Goal: Task Accomplishment & Management: Complete application form

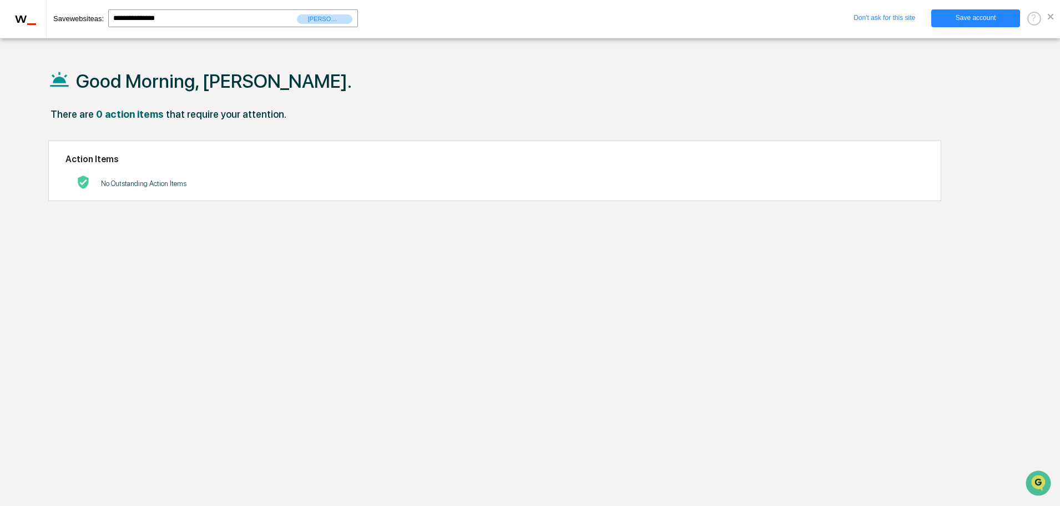
click at [1050, 18] on span at bounding box center [1051, 17] width 6 height 6
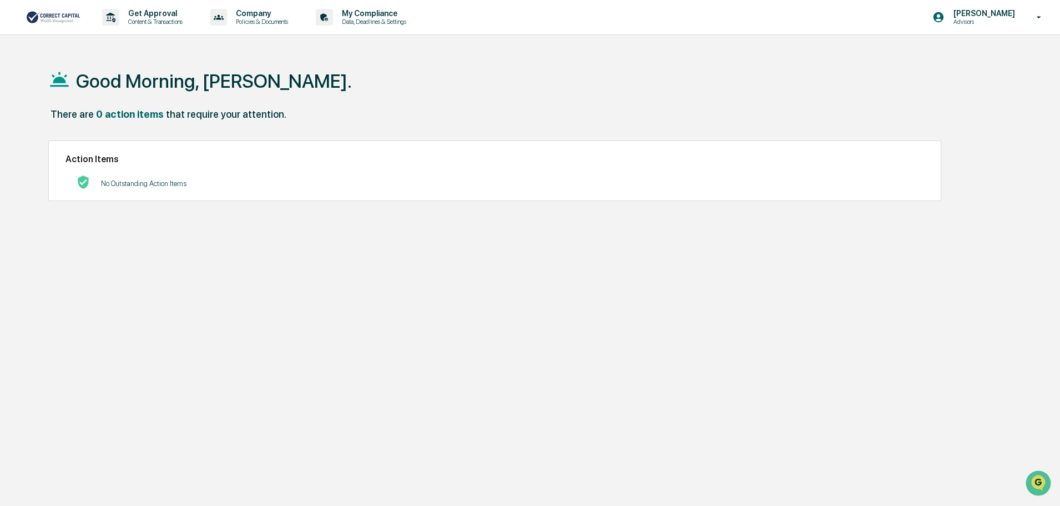
click at [823, 117] on div "There are 0 action items that require your attention." at bounding box center [525, 119] width 954 height 23
click at [138, 15] on p "Get Approval" at bounding box center [153, 13] width 69 height 9
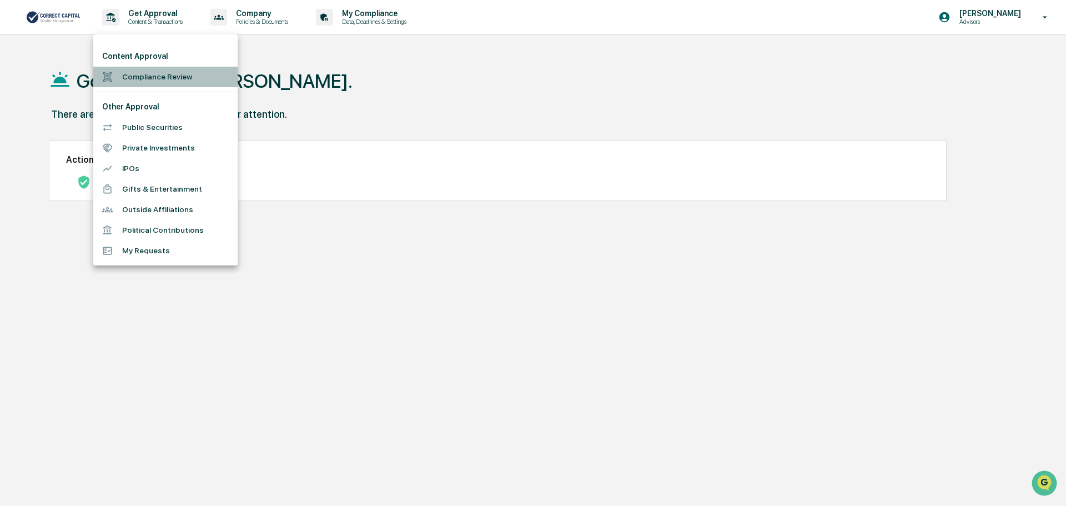
click at [151, 77] on li "Compliance Review" at bounding box center [165, 77] width 144 height 21
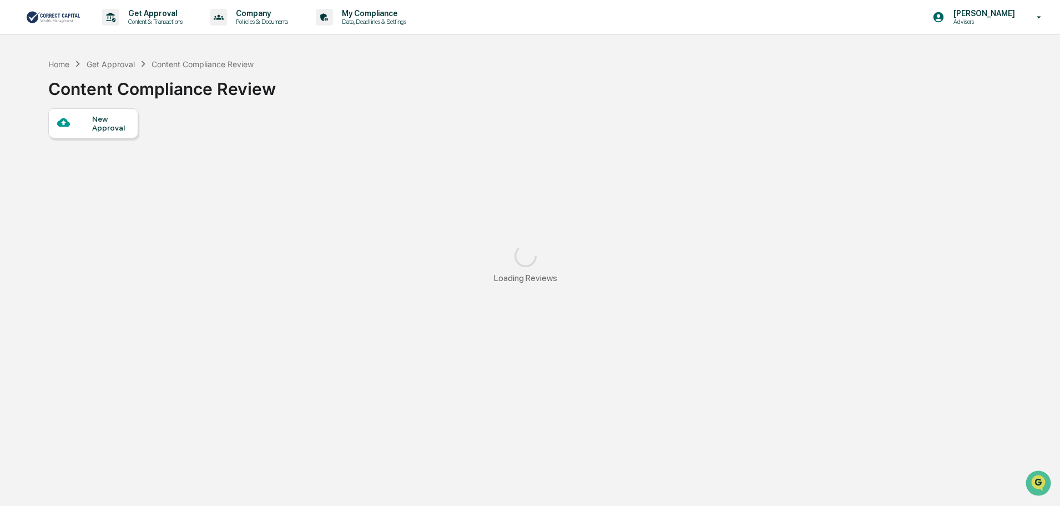
click at [113, 126] on div "New Approval" at bounding box center [110, 123] width 37 height 18
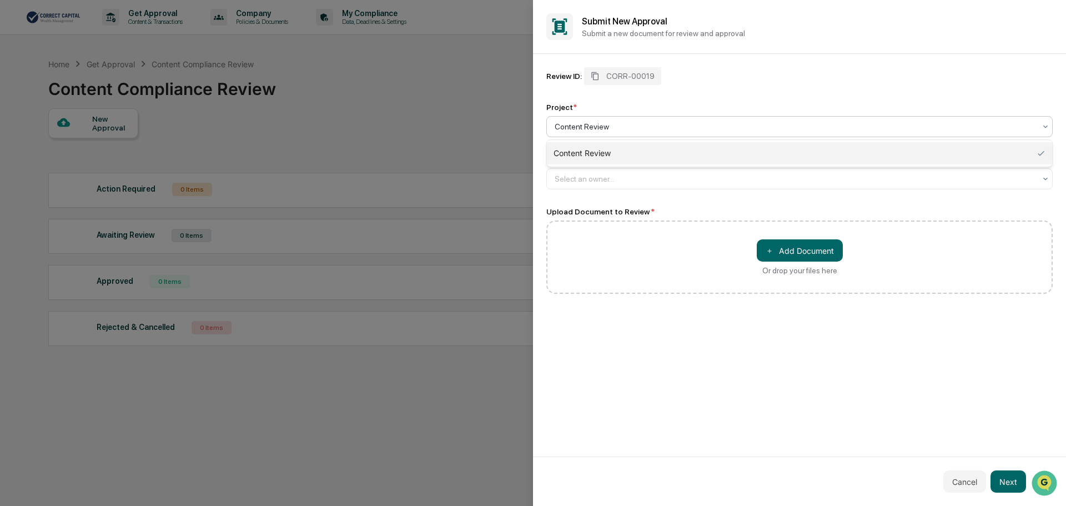
click at [601, 122] on div at bounding box center [795, 126] width 481 height 11
click at [604, 153] on div "Content Review" at bounding box center [799, 153] width 505 height 22
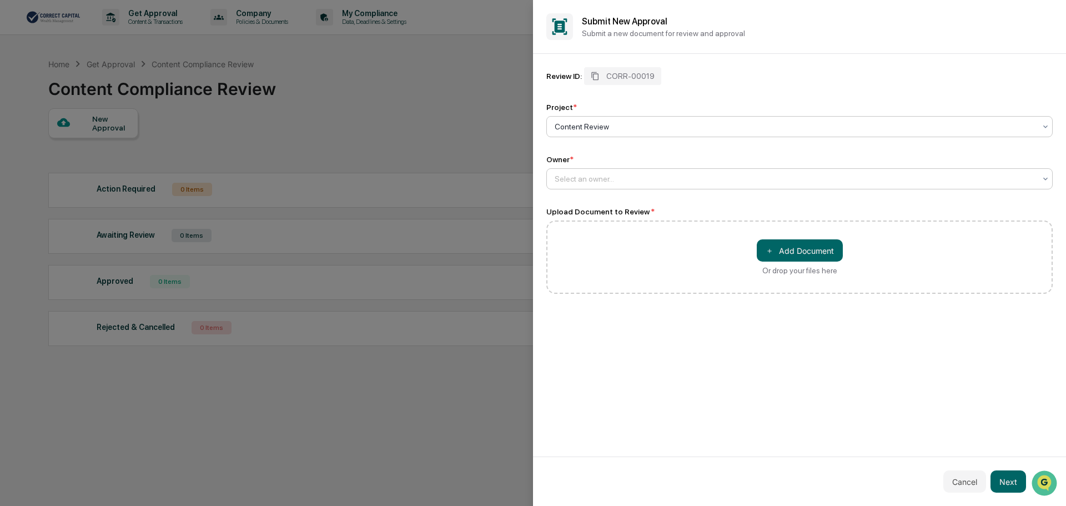
click at [597, 174] on div at bounding box center [795, 178] width 481 height 11
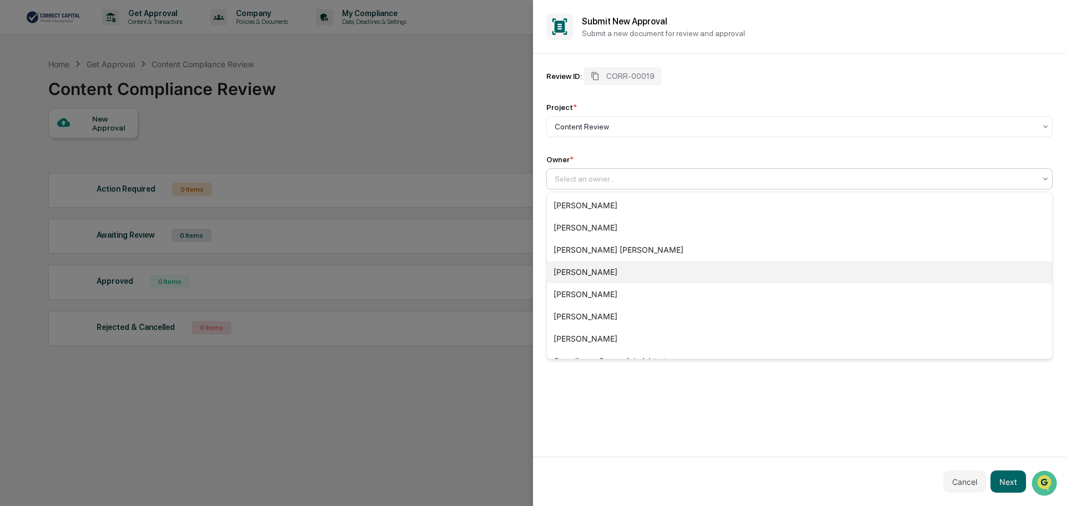
scroll to position [82, 0]
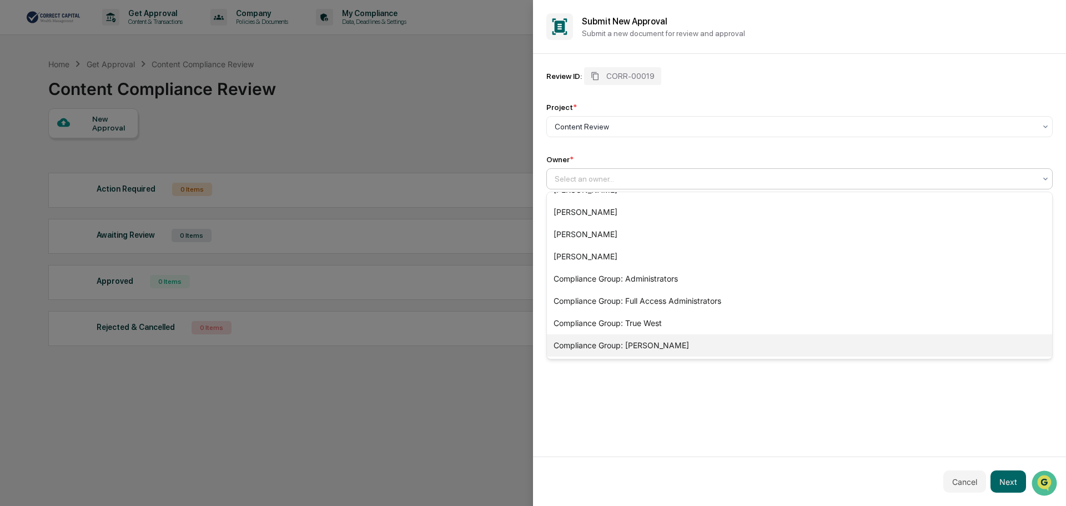
click at [628, 346] on div "Compliance Group: [PERSON_NAME]" at bounding box center [799, 345] width 505 height 22
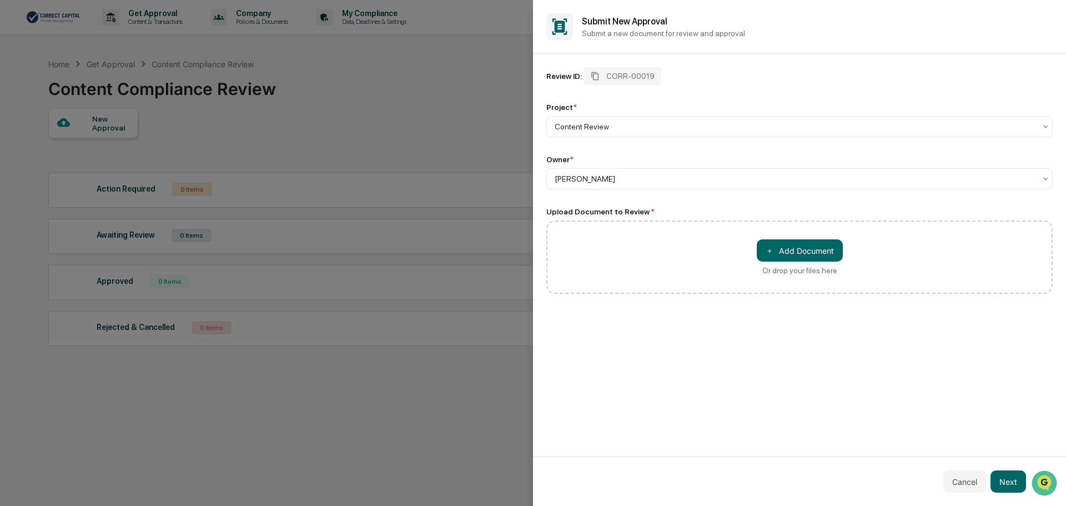
drag, startPoint x: 610, startPoint y: 233, endPoint x: 716, endPoint y: 235, distance: 106.1
click at [611, 233] on div "＋ Add Document Or drop your files here" at bounding box center [799, 256] width 506 height 73
click at [786, 247] on button "＋ Add Document" at bounding box center [800, 250] width 86 height 22
click at [1004, 480] on button "Next" at bounding box center [1008, 481] width 36 height 22
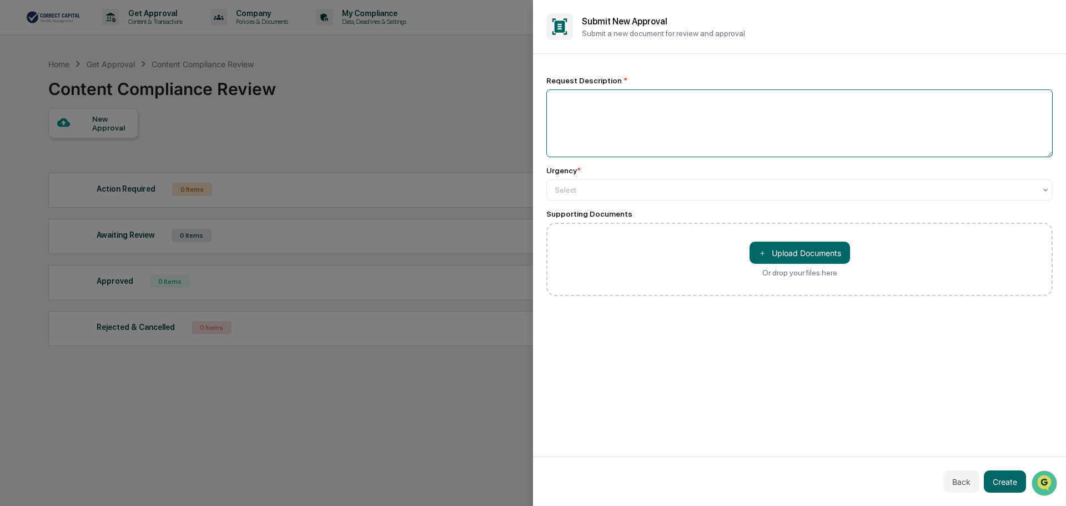
click at [636, 110] on textarea at bounding box center [799, 123] width 506 height 68
drag, startPoint x: 631, startPoint y: 114, endPoint x: 635, endPoint y: 104, distance: 10.4
click at [635, 105] on textarea "**********" at bounding box center [799, 123] width 506 height 68
click at [832, 119] on textarea "**********" at bounding box center [799, 123] width 506 height 68
type textarea "**********"
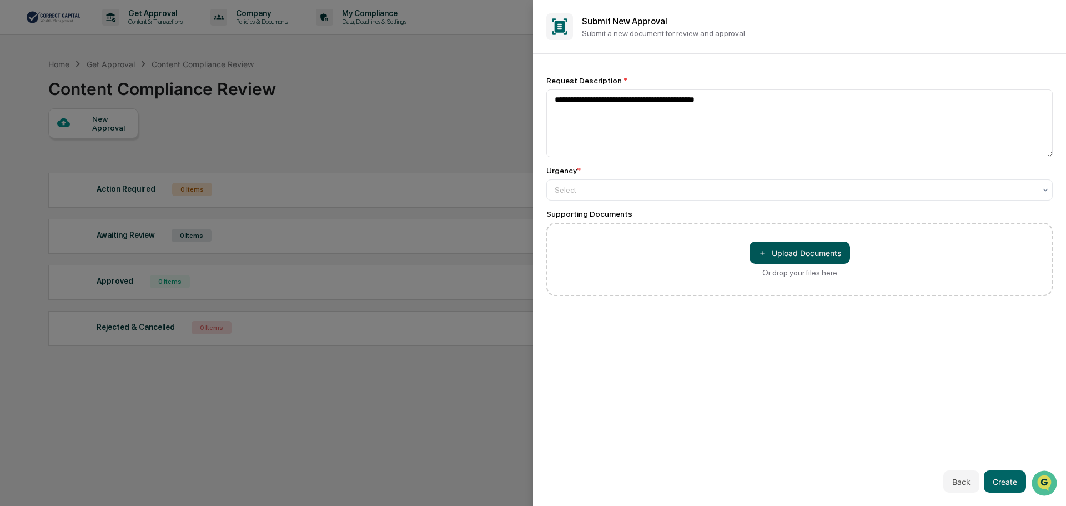
click at [798, 252] on button "＋ Upload Documents" at bounding box center [800, 253] width 100 height 22
drag, startPoint x: 697, startPoint y: 199, endPoint x: 687, endPoint y: 190, distance: 13.0
click at [696, 197] on div "Select" at bounding box center [799, 189] width 506 height 21
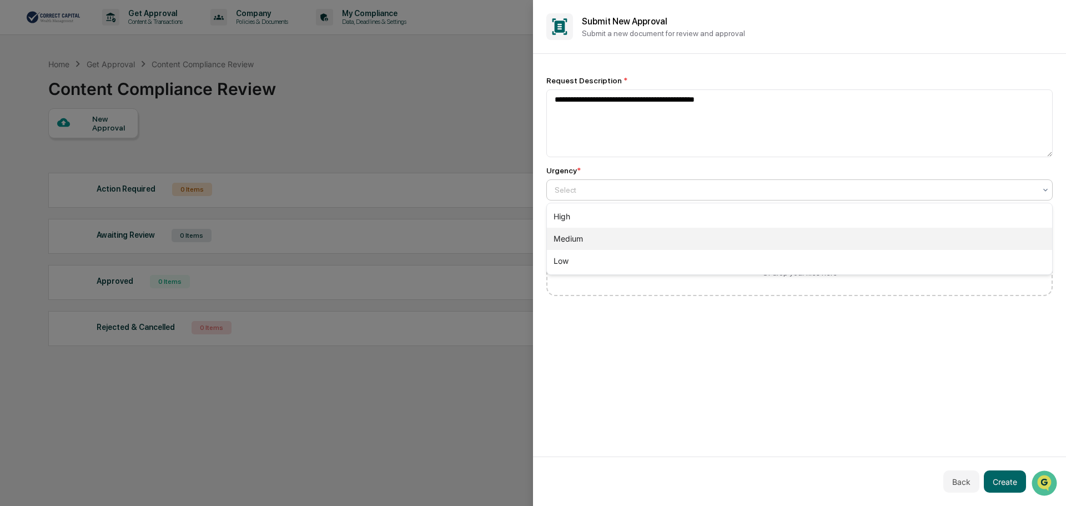
click at [621, 236] on div "Medium" at bounding box center [799, 239] width 505 height 22
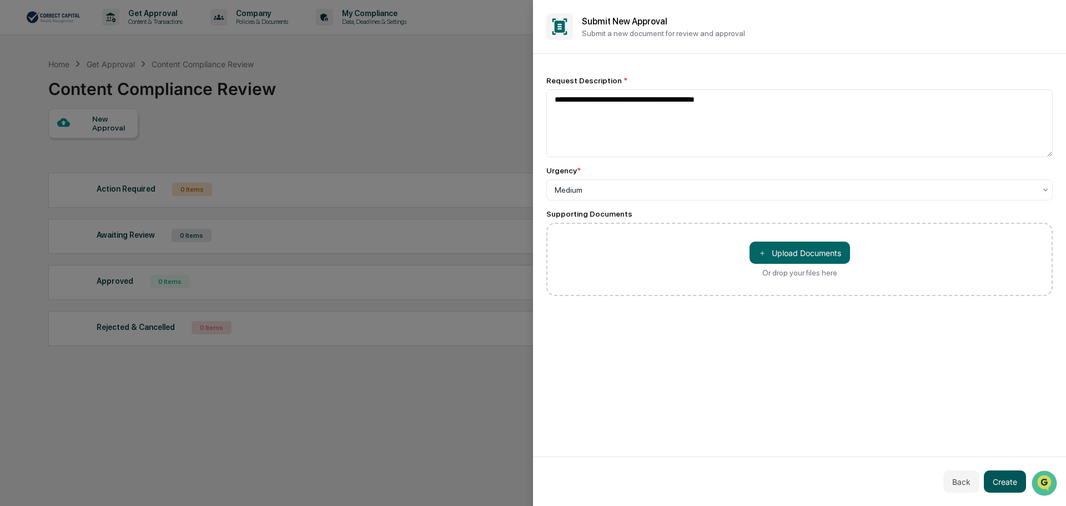
click at [1018, 476] on button "Create" at bounding box center [1005, 481] width 42 height 22
click at [1017, 475] on button "Create" at bounding box center [1005, 481] width 42 height 22
click at [1017, 476] on button "Create" at bounding box center [1005, 481] width 42 height 22
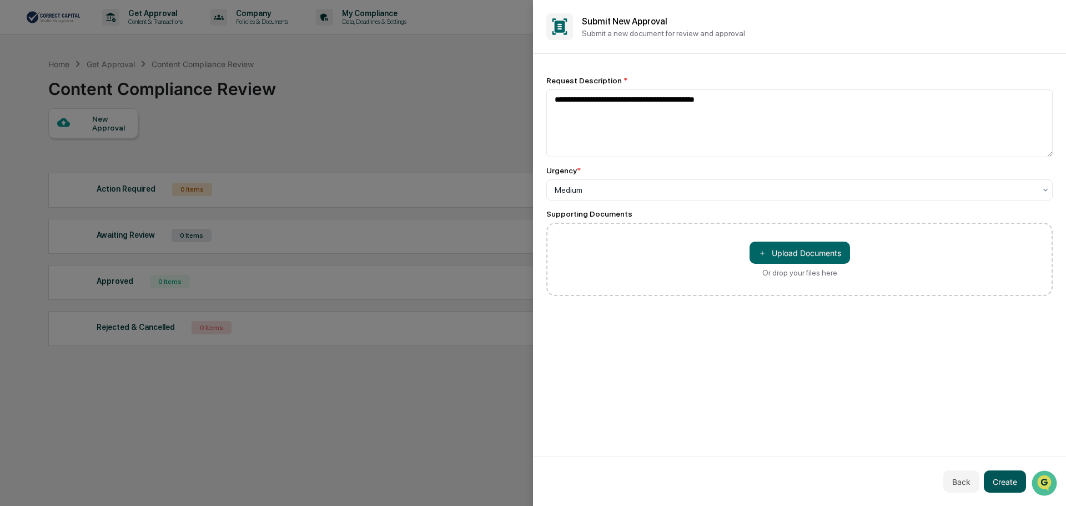
click at [1017, 476] on button "Create" at bounding box center [1005, 481] width 42 height 22
drag, startPoint x: 855, startPoint y: 103, endPoint x: 844, endPoint y: 104, distance: 11.2
click at [844, 104] on textarea "**********" at bounding box center [799, 123] width 506 height 68
drag, startPoint x: 842, startPoint y: 104, endPoint x: 496, endPoint y: 109, distance: 345.4
click at [496, 109] on body "**********" at bounding box center [530, 279] width 1060 height 559
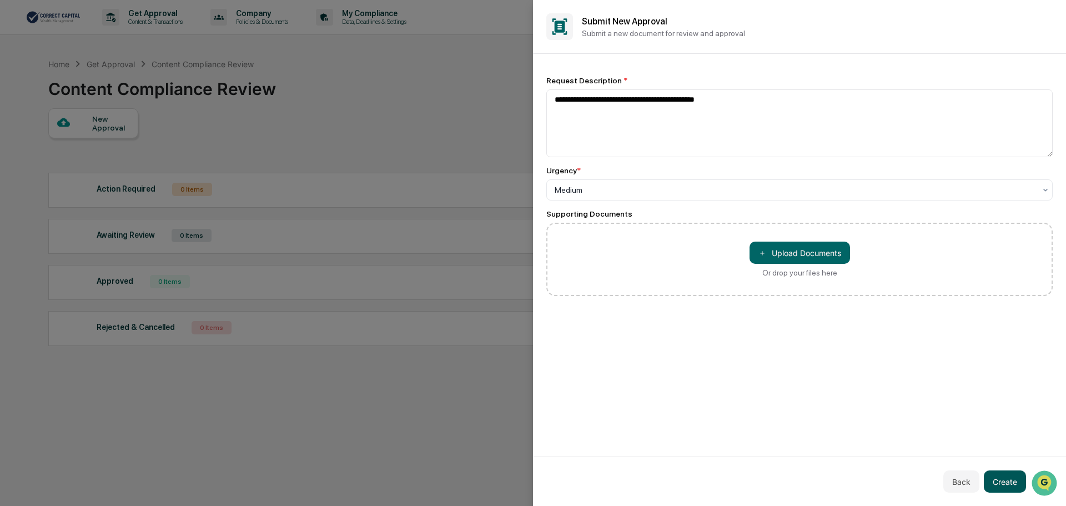
click at [1016, 485] on button "Create" at bounding box center [1005, 481] width 42 height 22
click at [1000, 476] on button "Create" at bounding box center [1005, 481] width 42 height 22
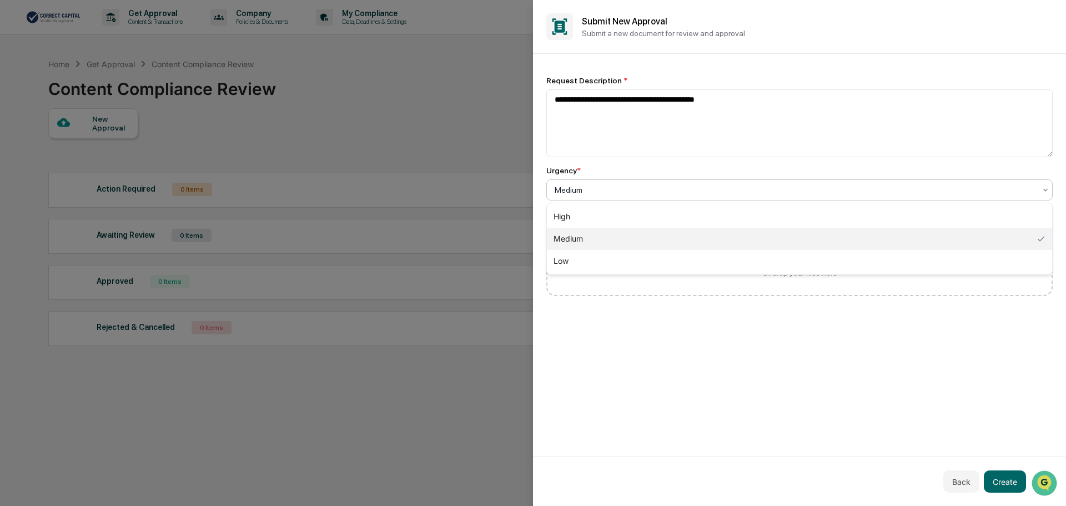
click at [1034, 186] on div at bounding box center [795, 189] width 481 height 11
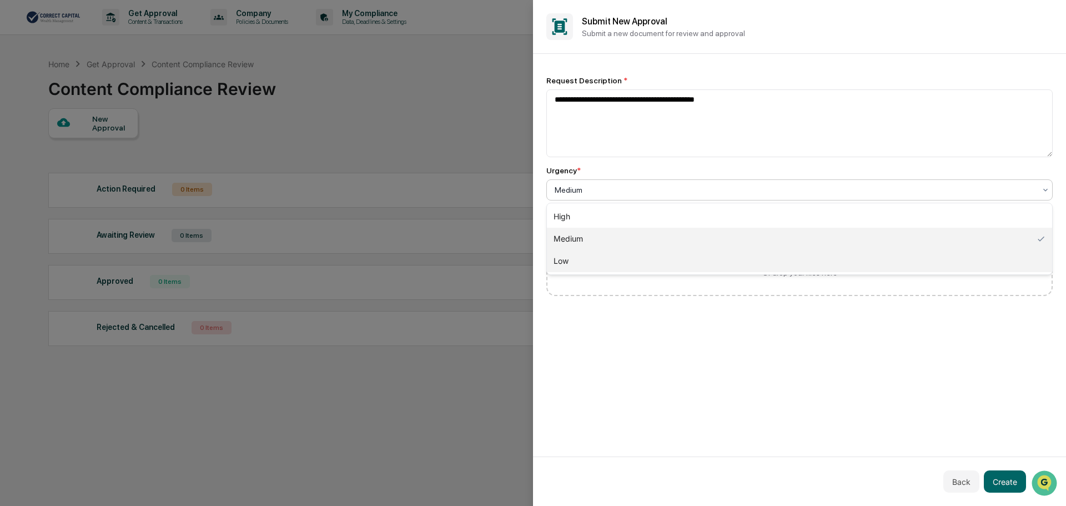
click at [718, 265] on div "Low" at bounding box center [799, 261] width 505 height 22
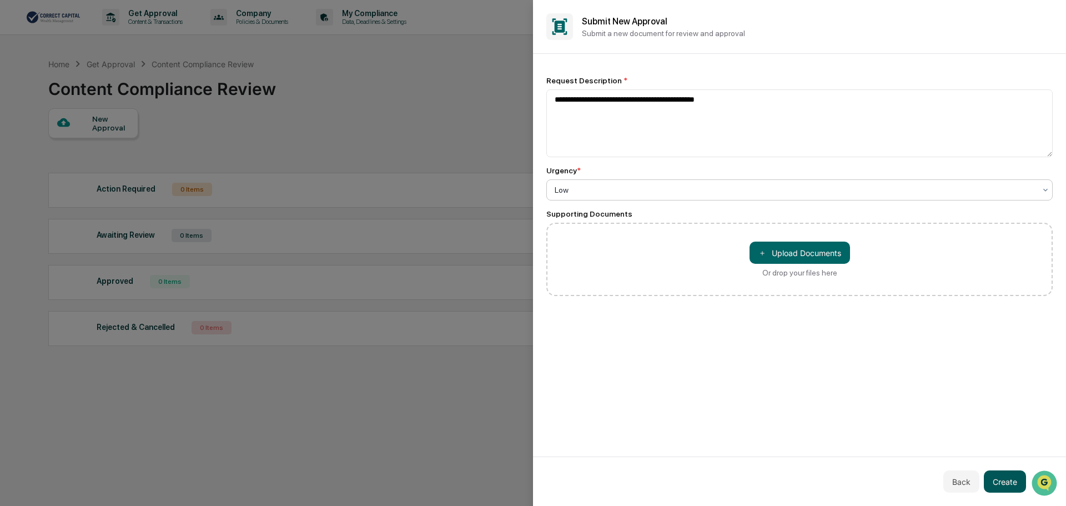
click at [1017, 484] on button "Create" at bounding box center [1005, 481] width 42 height 22
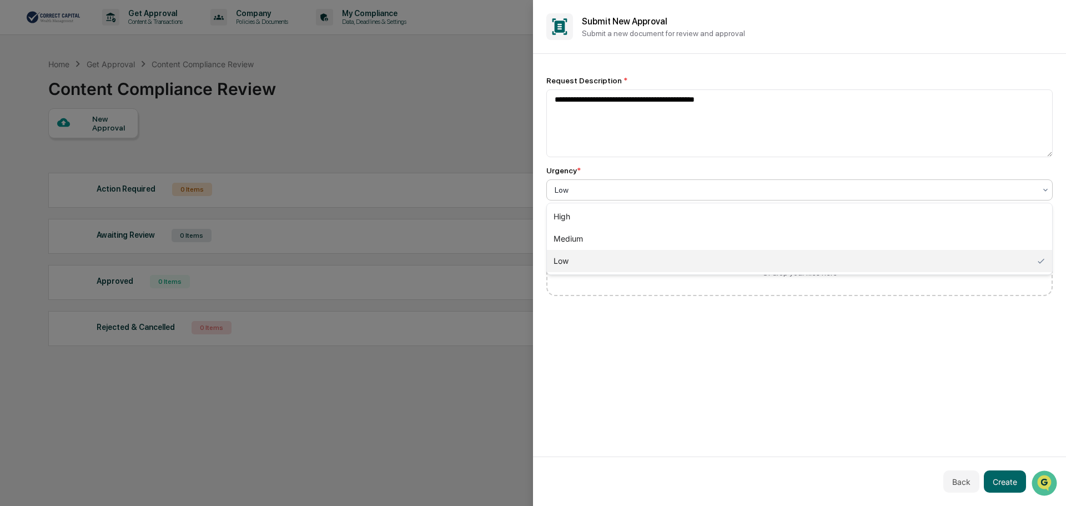
click at [918, 182] on div "Low" at bounding box center [799, 189] width 506 height 21
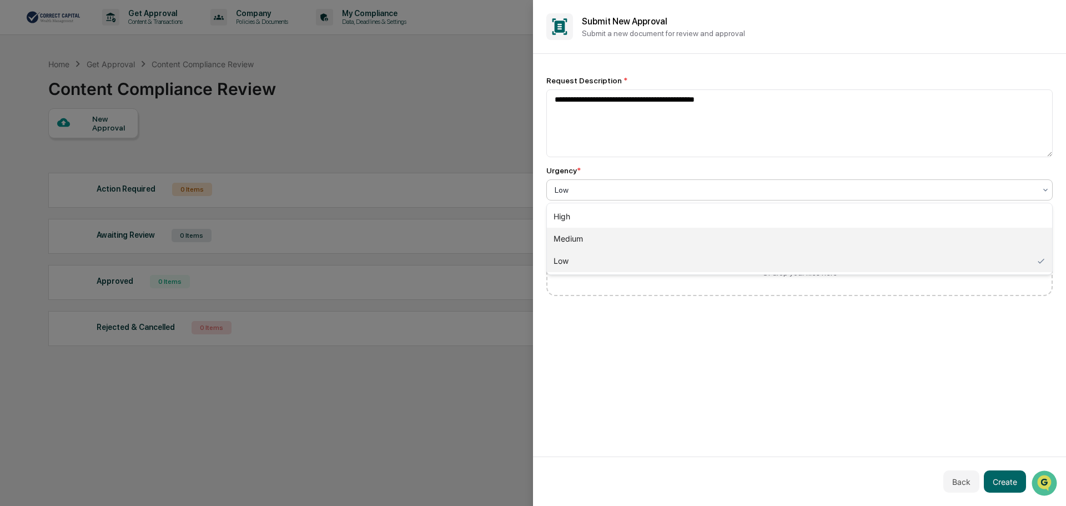
click at [789, 244] on div "Medium" at bounding box center [799, 239] width 505 height 22
